Goal: Task Accomplishment & Management: Complete application form

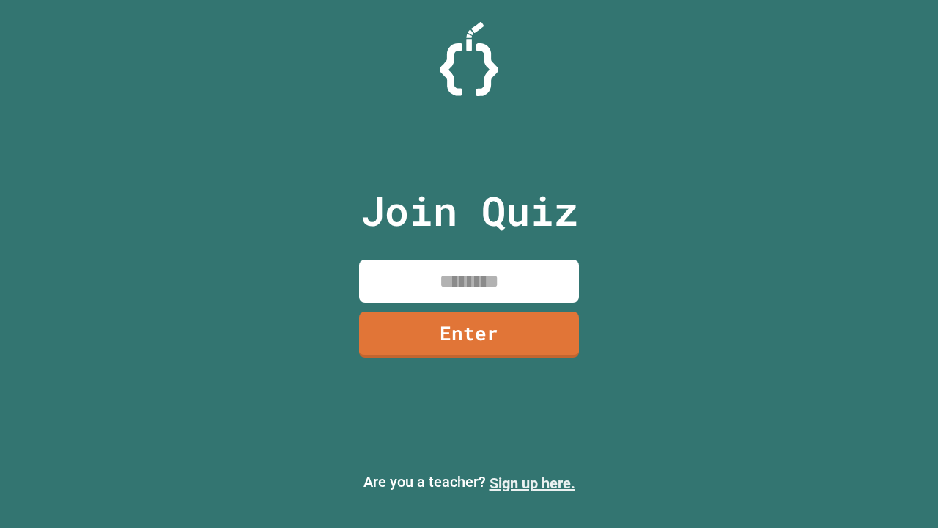
click at [532, 483] on link "Sign up here." at bounding box center [533, 483] width 86 height 18
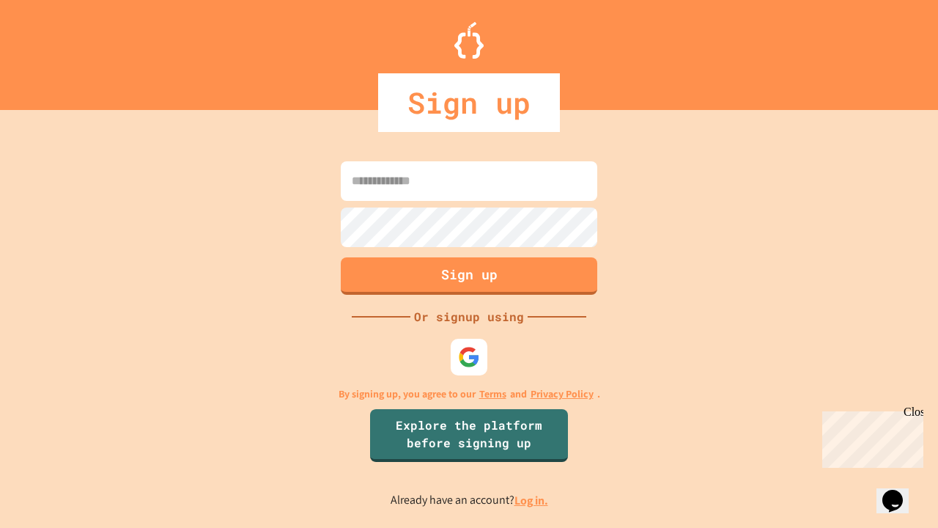
click at [532, 500] on link "Log in." at bounding box center [532, 500] width 34 height 15
